Goal: Check status

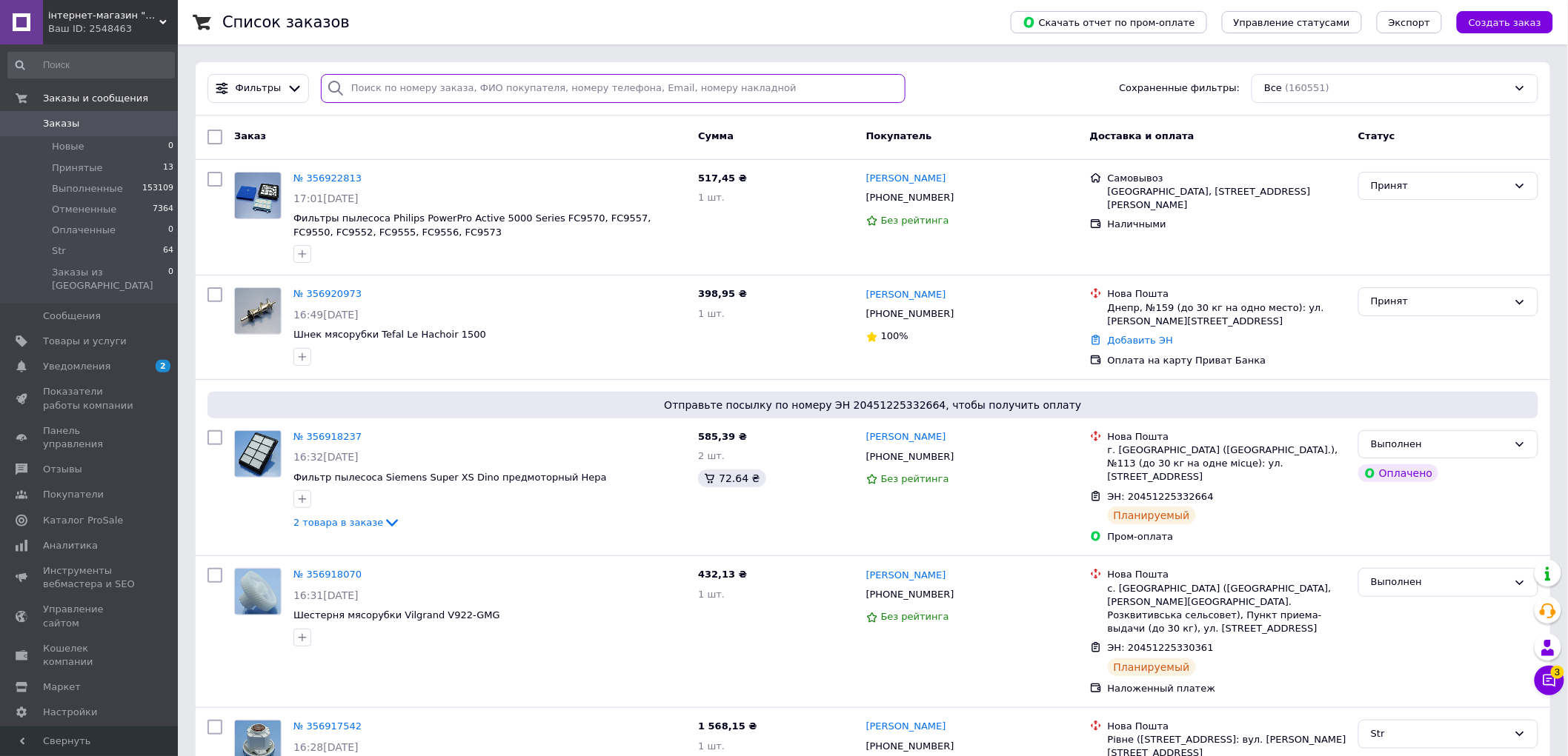
click at [472, 90] on input "search" at bounding box center [613, 88] width 585 height 28
paste input "355638515"
type input "355638515"
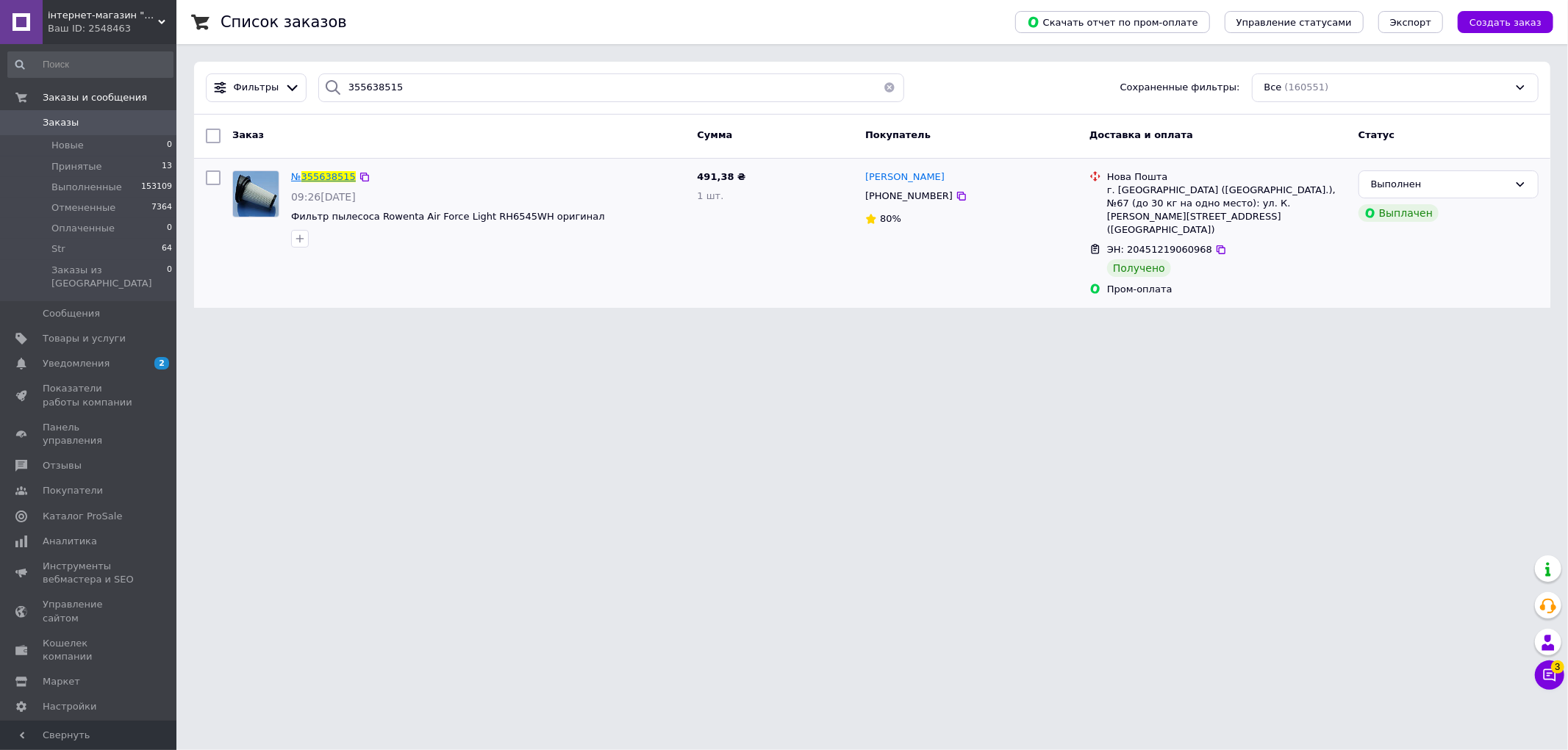
click at [332, 177] on span "355638515" at bounding box center [329, 177] width 55 height 11
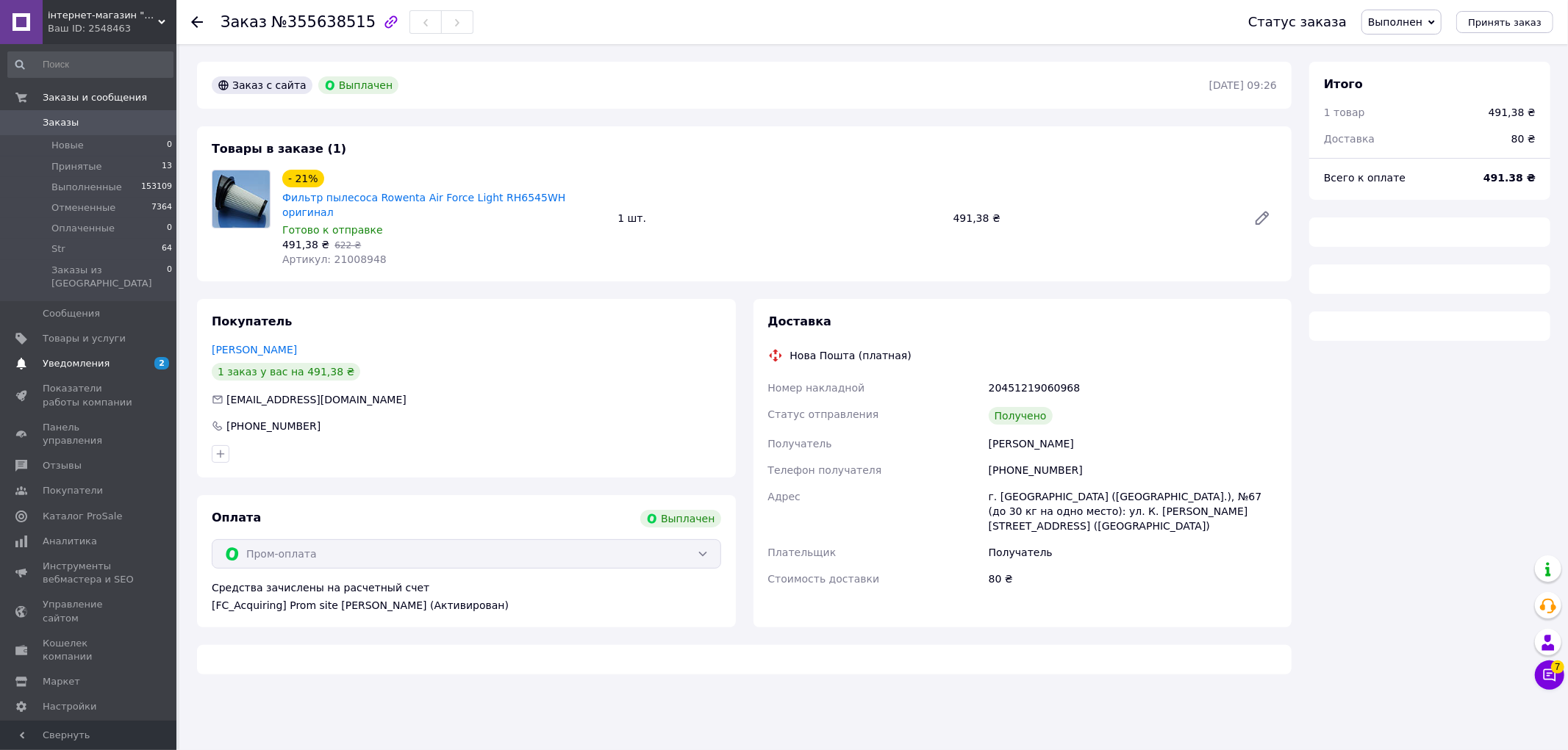
click at [89, 357] on span "Уведомления" at bounding box center [76, 364] width 67 height 14
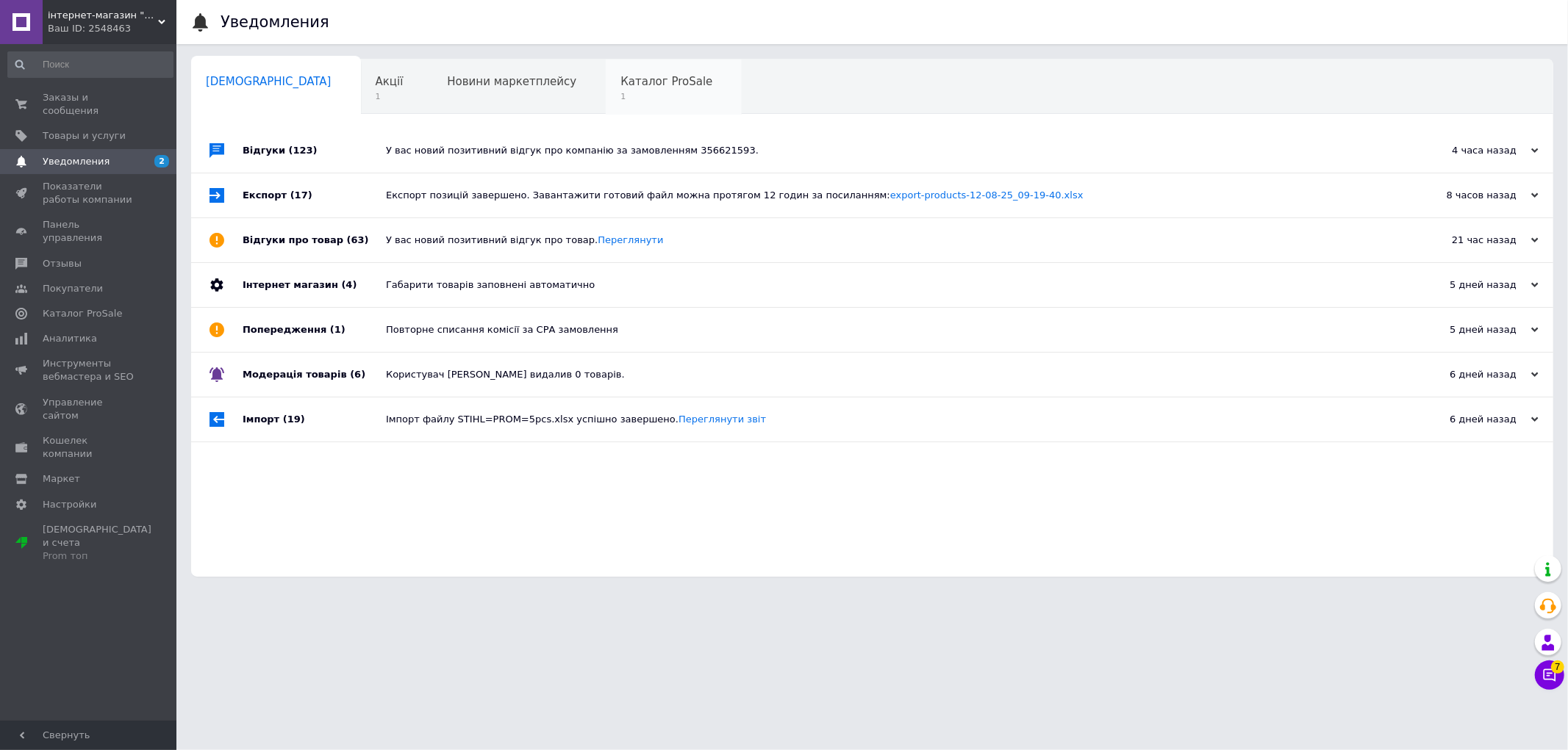
click at [621, 91] on span "1" at bounding box center [666, 97] width 92 height 11
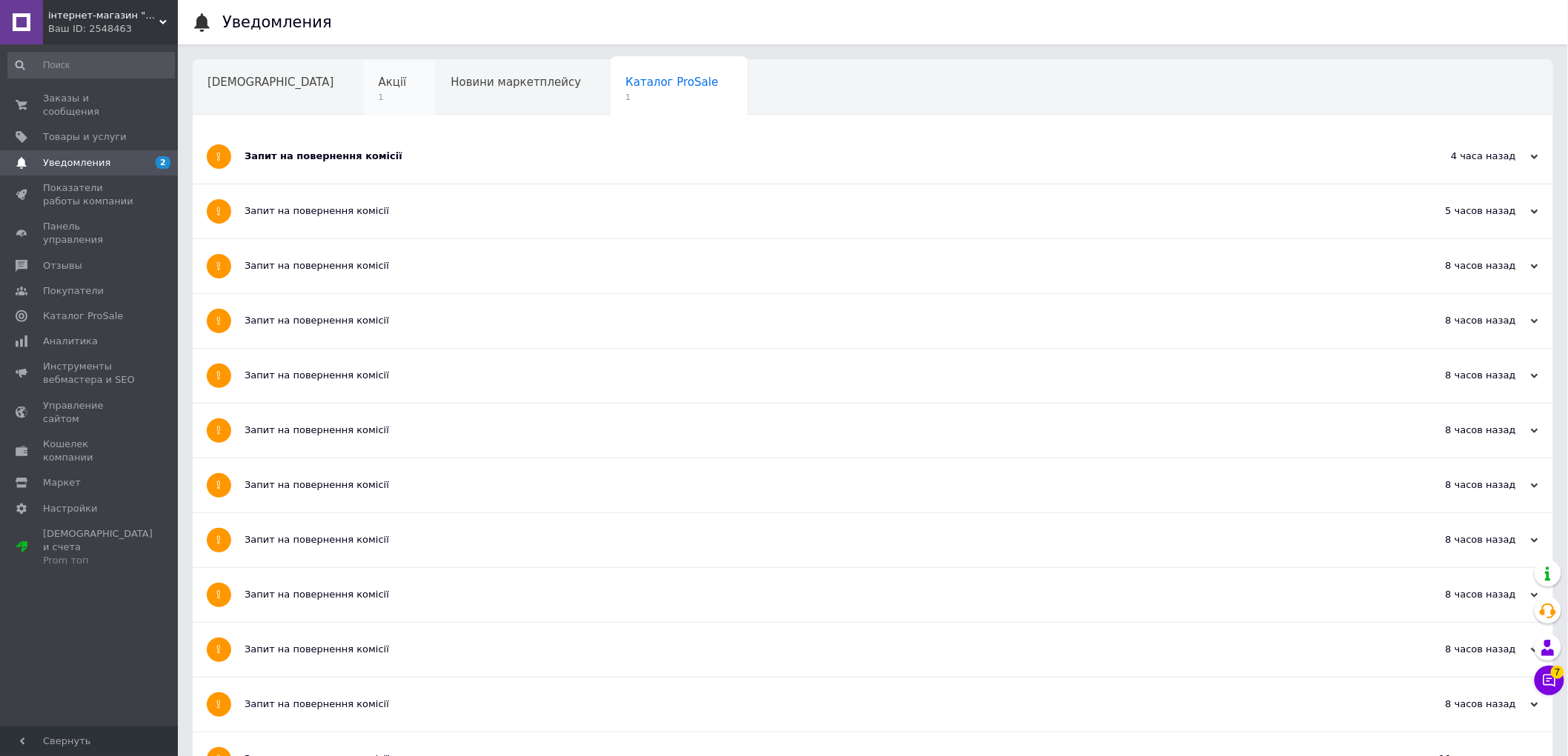
click at [364, 80] on div "Акції 1" at bounding box center [400, 87] width 73 height 56
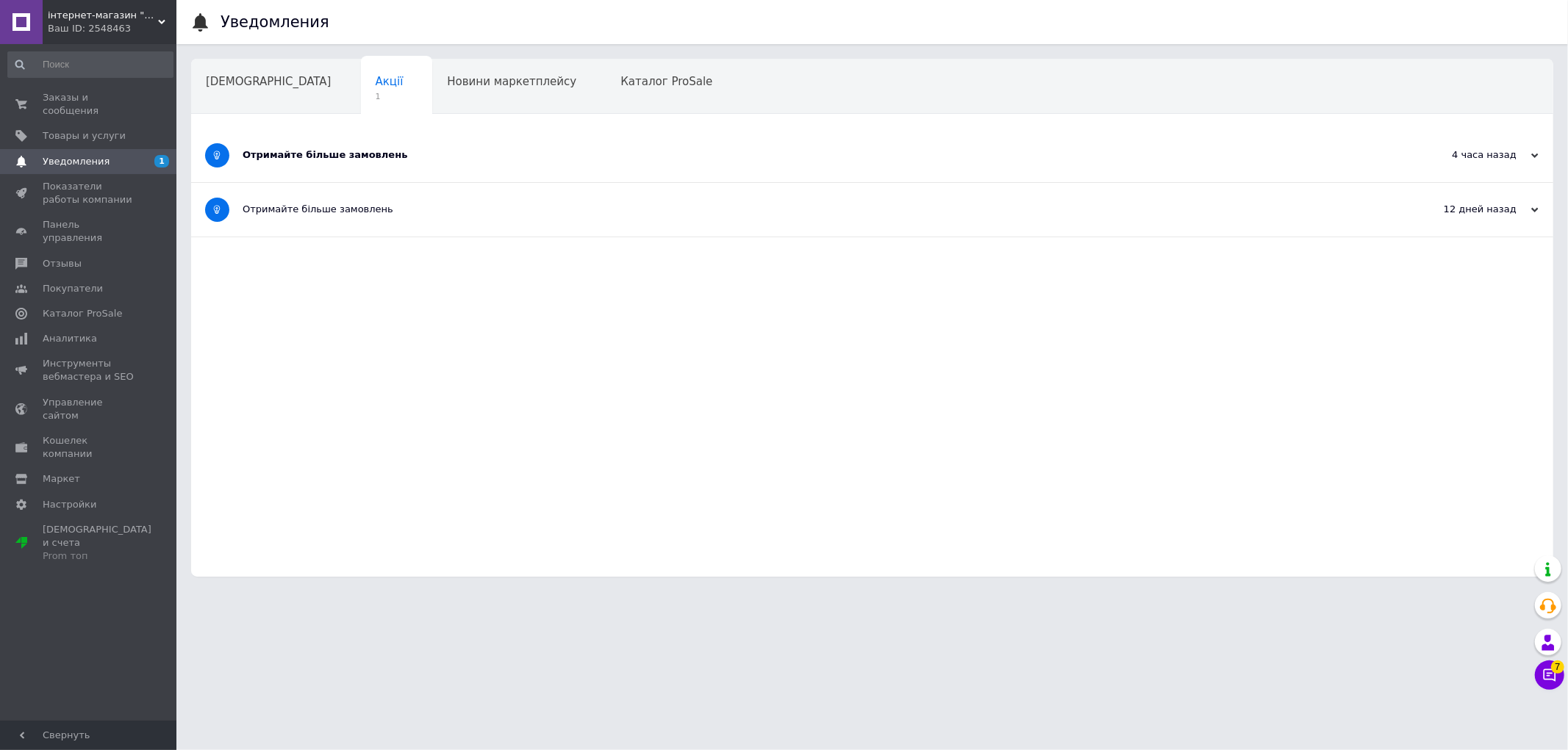
click at [381, 152] on div "Отримайте більше замовлень" at bounding box center [817, 155] width 1149 height 14
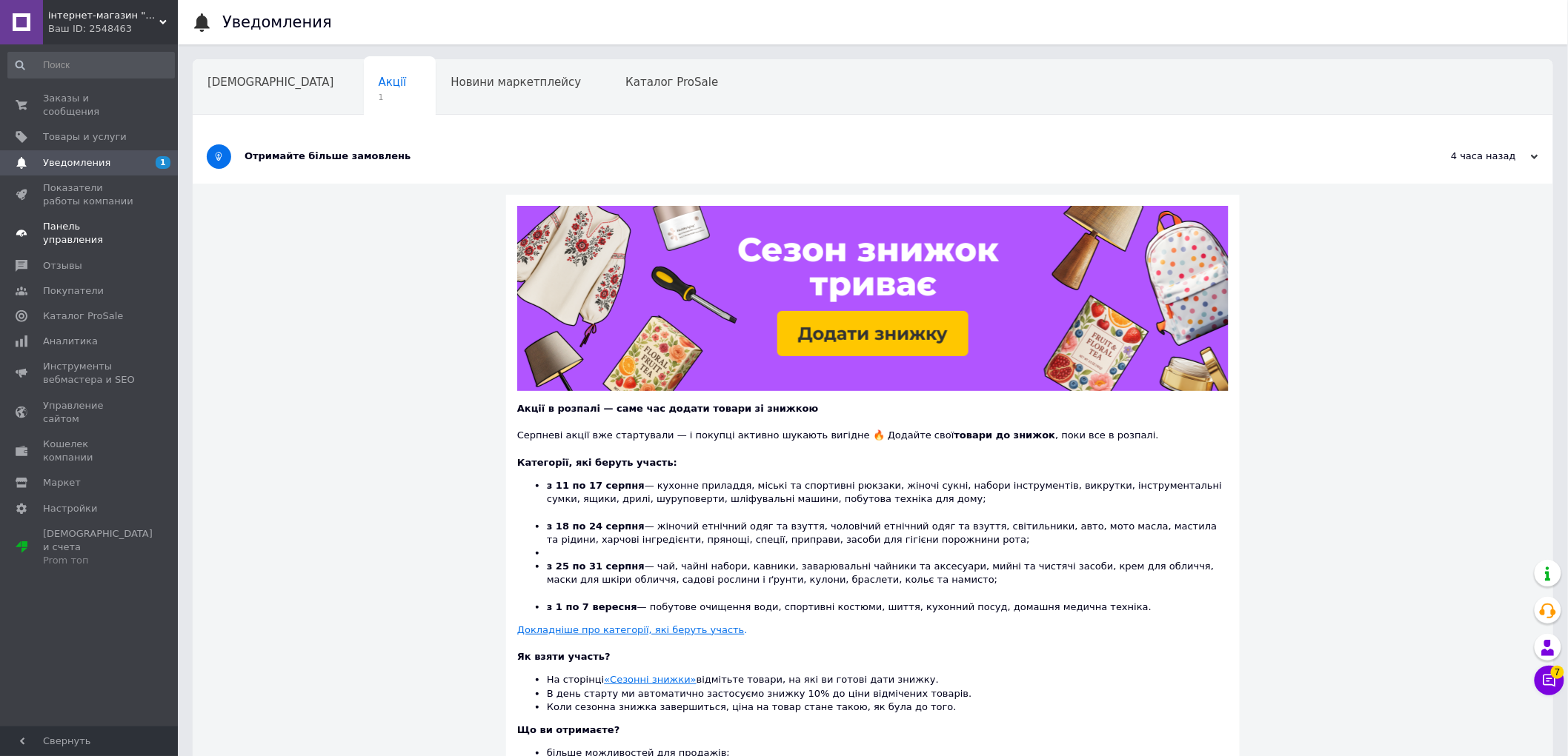
click at [67, 220] on span "Панель управления" at bounding box center [90, 232] width 94 height 27
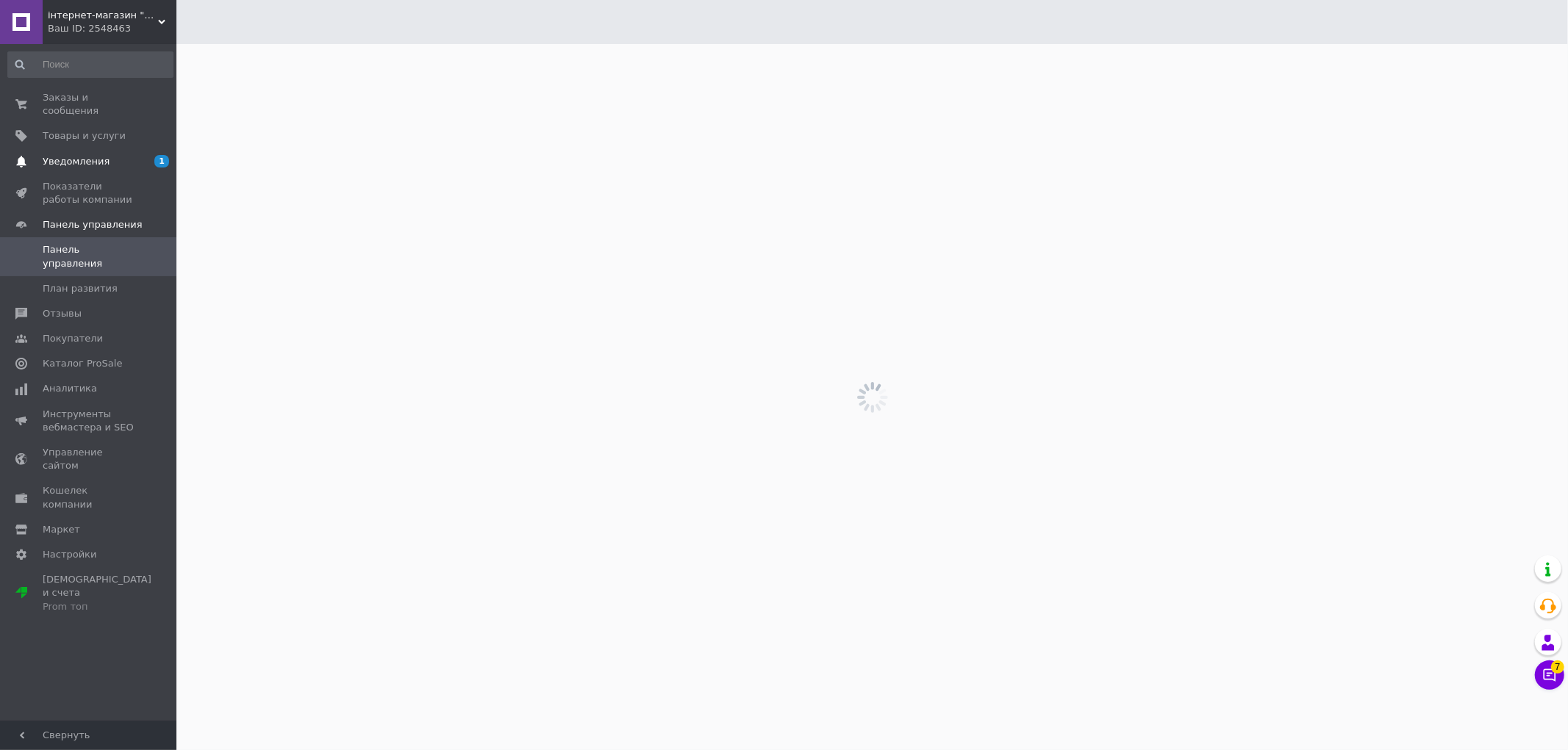
click at [67, 155] on span "Уведомления" at bounding box center [76, 161] width 67 height 14
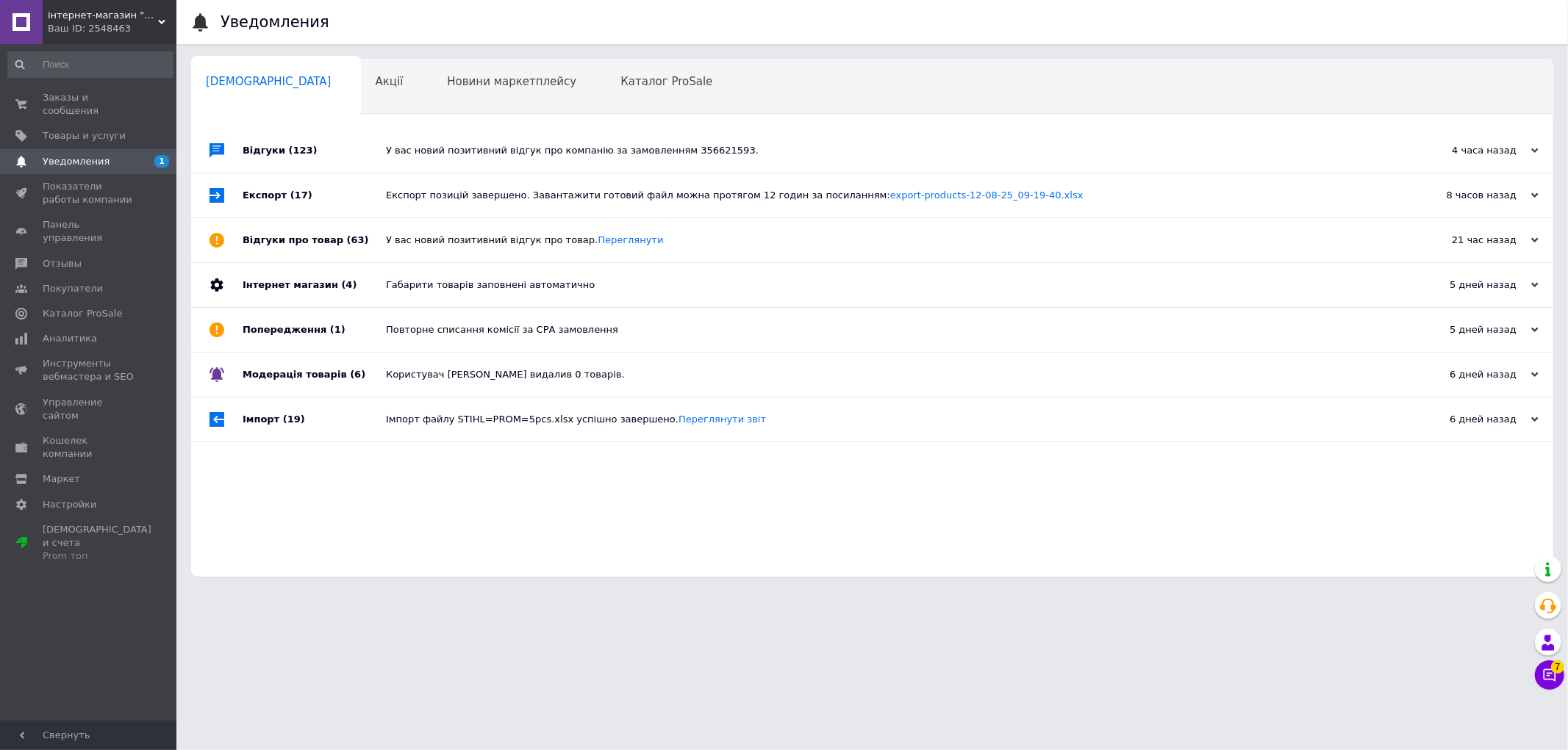
click at [422, 195] on div "Експорт позицій завершено. Завантажити готовий файл можна протягом 12 годин за …" at bounding box center [888, 195] width 1006 height 14
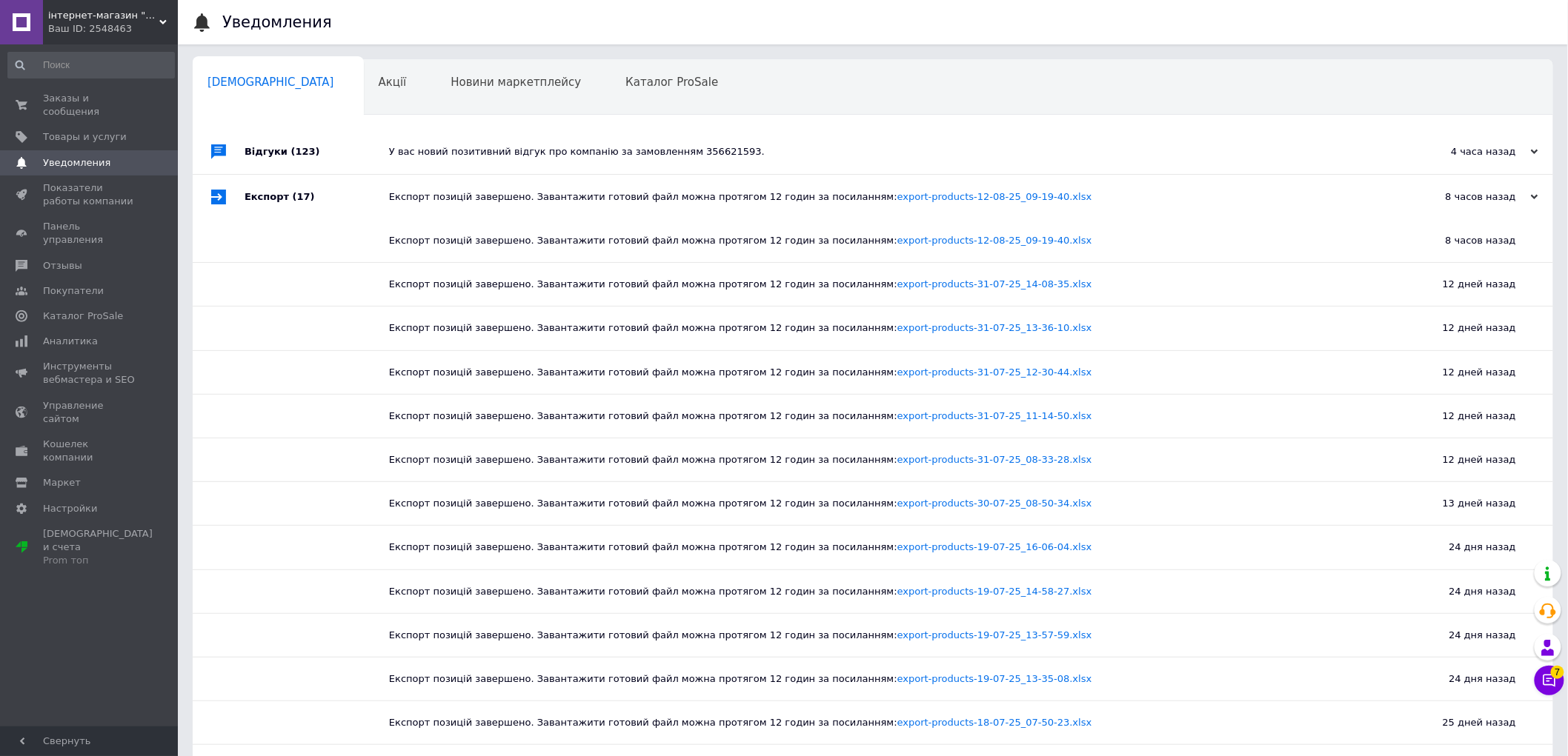
click at [448, 153] on div "У вас новий позитивний відгук про компанію за замовленням 356621593." at bounding box center [889, 152] width 1001 height 14
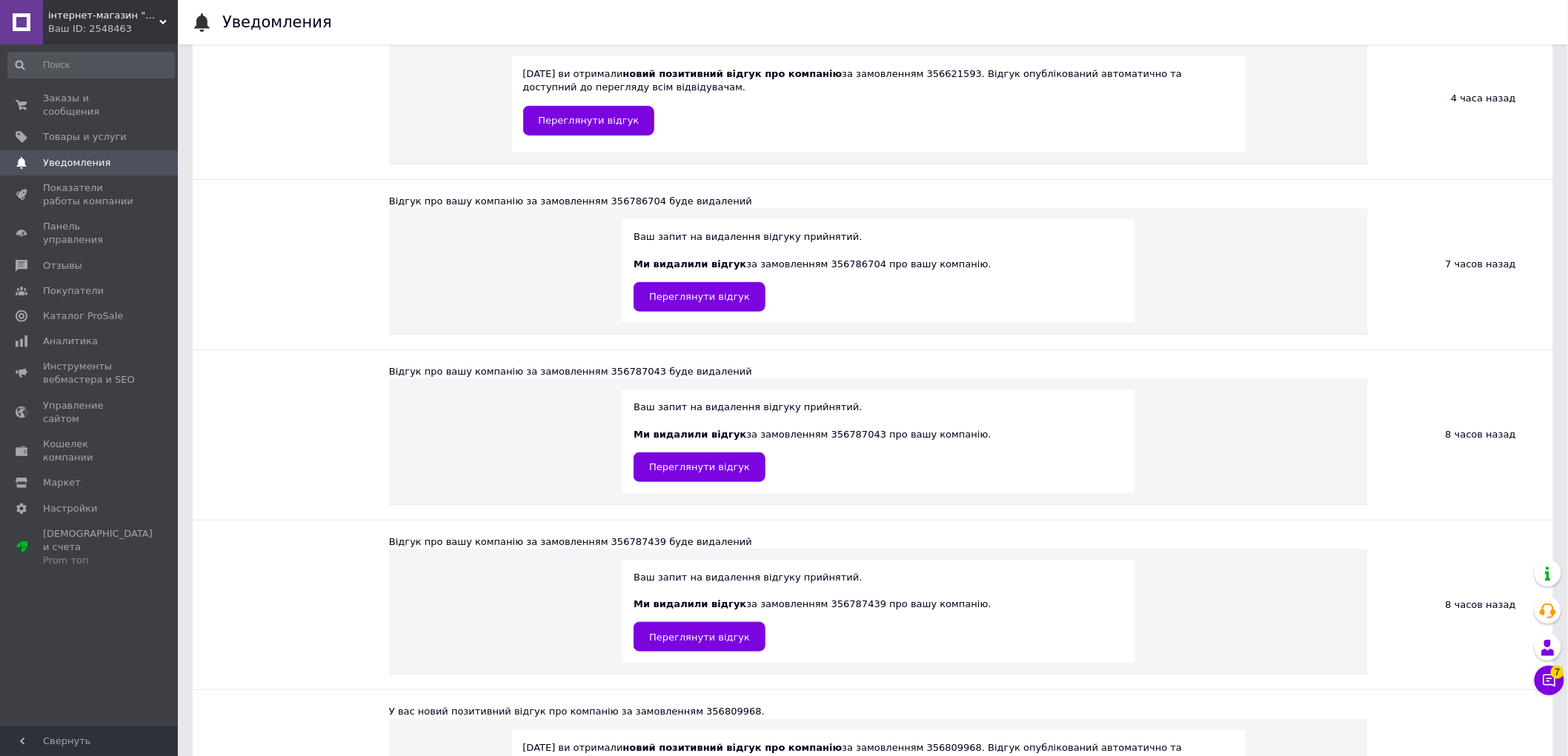
scroll to position [412, 0]
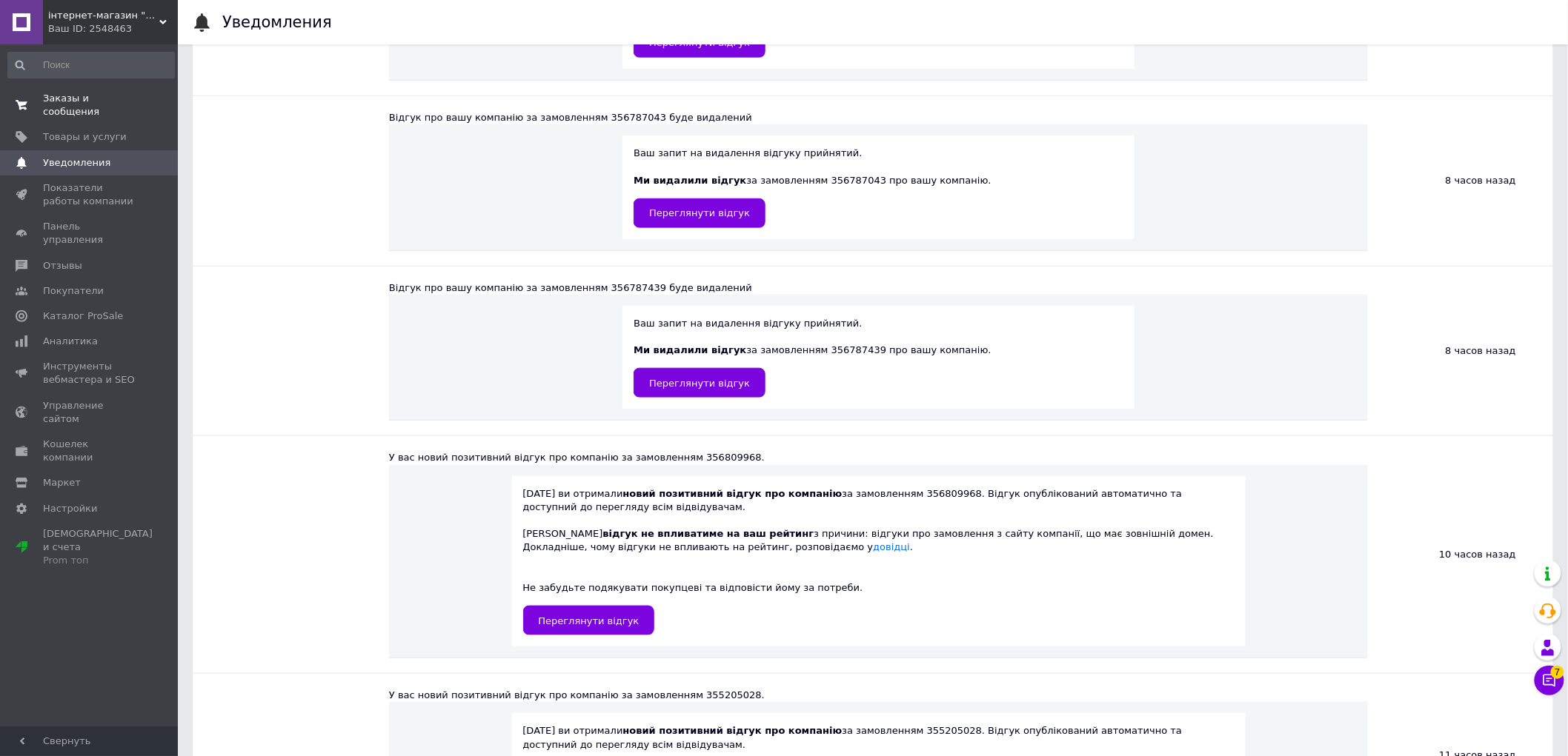
click at [73, 93] on span "Заказы и сообщения" at bounding box center [90, 105] width 94 height 27
